Goal: Task Accomplishment & Management: Use online tool/utility

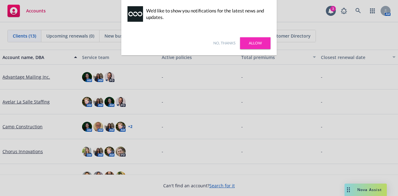
click at [0, 45] on div at bounding box center [199, 98] width 398 height 196
click at [0, 47] on div at bounding box center [199, 98] width 398 height 196
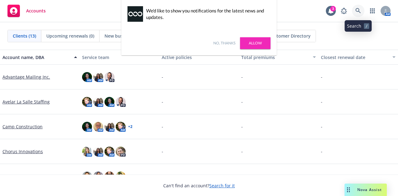
click at [361, 9] on link at bounding box center [358, 11] width 12 height 12
click at [229, 43] on link "No, thanks" at bounding box center [224, 43] width 22 height 6
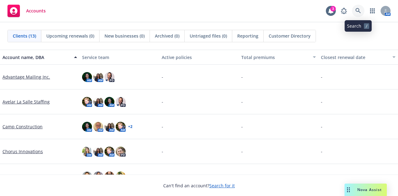
click at [354, 12] on link at bounding box center [358, 11] width 12 height 12
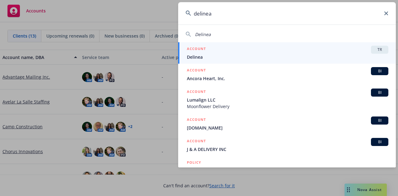
type input "delinea"
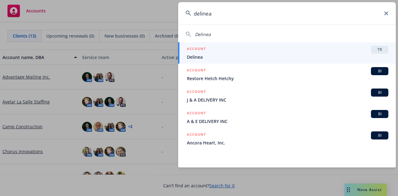
click at [225, 58] on span "Delinea" at bounding box center [288, 57] width 202 height 7
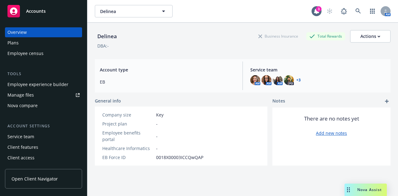
click at [40, 85] on div "Employee experience builder" at bounding box center [37, 85] width 61 height 10
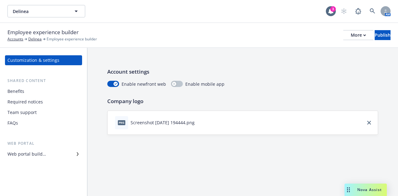
click at [38, 89] on div "Benefits" at bounding box center [43, 91] width 72 height 10
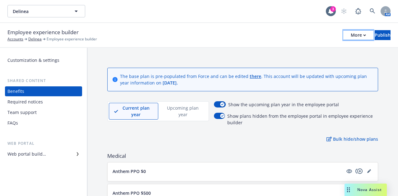
click at [347, 36] on button "More" at bounding box center [358, 35] width 30 height 10
click at [257, 31] on div "Employee experience builder Accounts Delinea Employee experience builder More C…" at bounding box center [198, 35] width 383 height 14
click at [56, 154] on div "Web portal builder" at bounding box center [43, 154] width 72 height 10
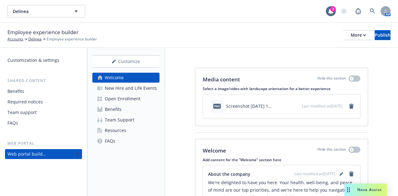
click at [129, 99] on div "Open Enrollment" at bounding box center [123, 99] width 36 height 10
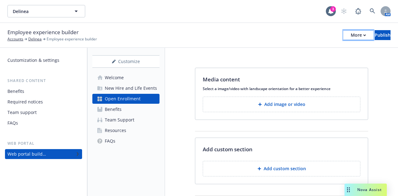
click at [351, 36] on div "More" at bounding box center [358, 34] width 15 height 9
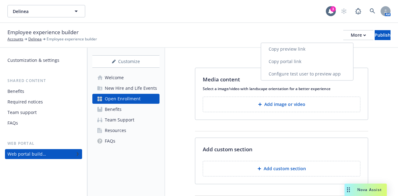
click at [310, 61] on link "Copy portal link" at bounding box center [307, 61] width 92 height 12
